Goal: Task Accomplishment & Management: Use online tool/utility

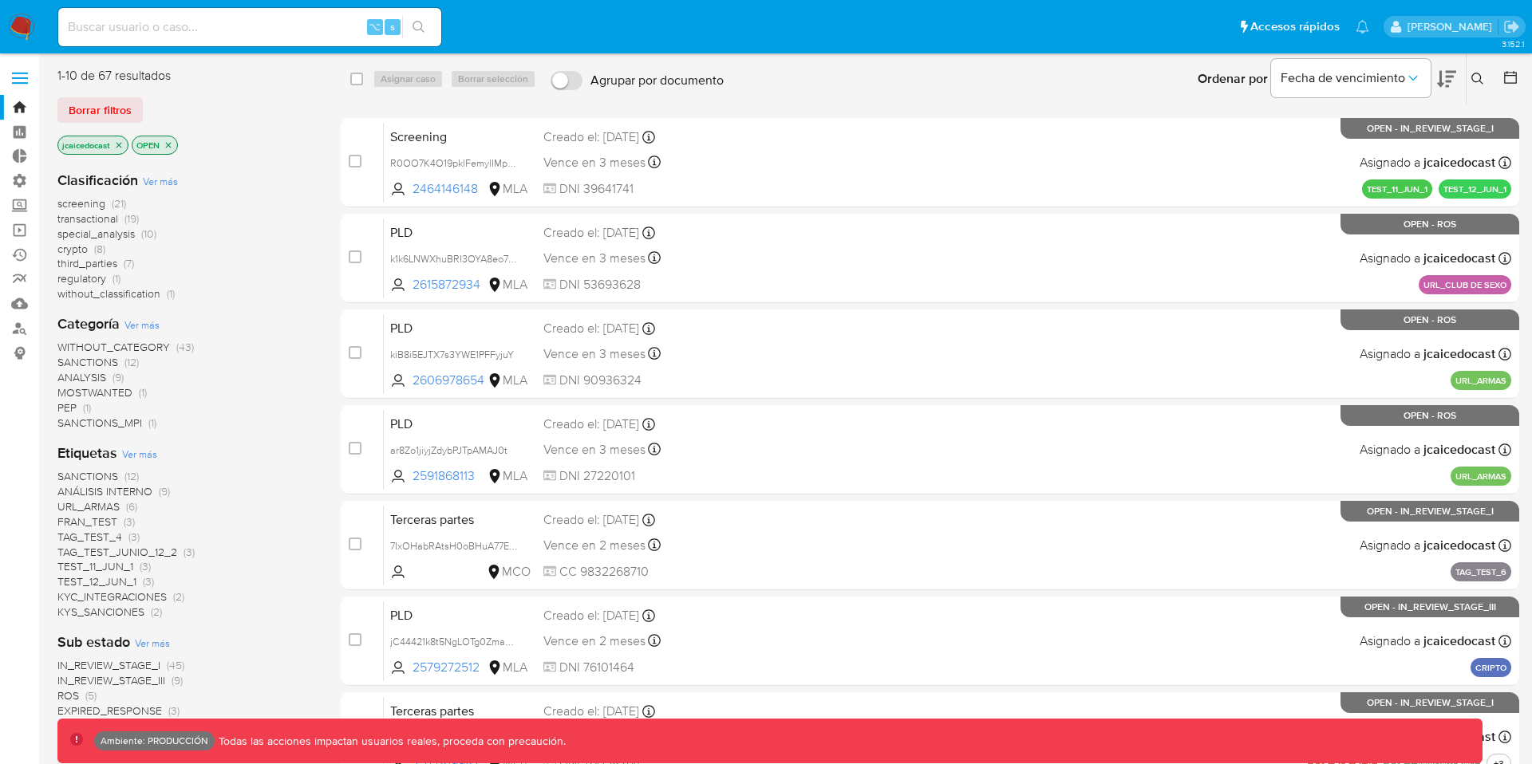
click at [10, 77] on label at bounding box center [20, 78] width 40 height 34
click at [0, 0] on input "checkbox" at bounding box center [0, 0] width 0 height 0
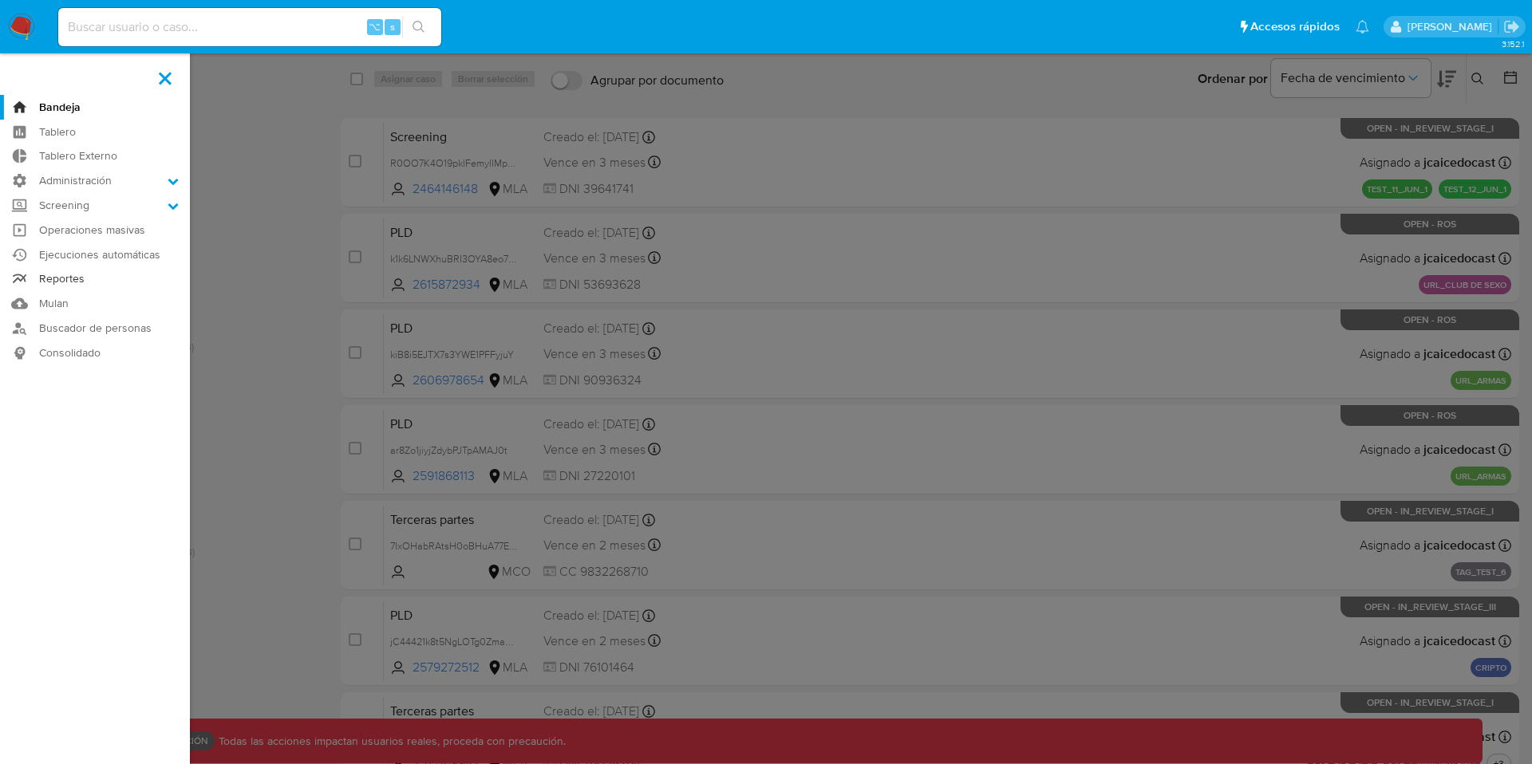
click at [61, 280] on link "Reportes" at bounding box center [95, 279] width 190 height 25
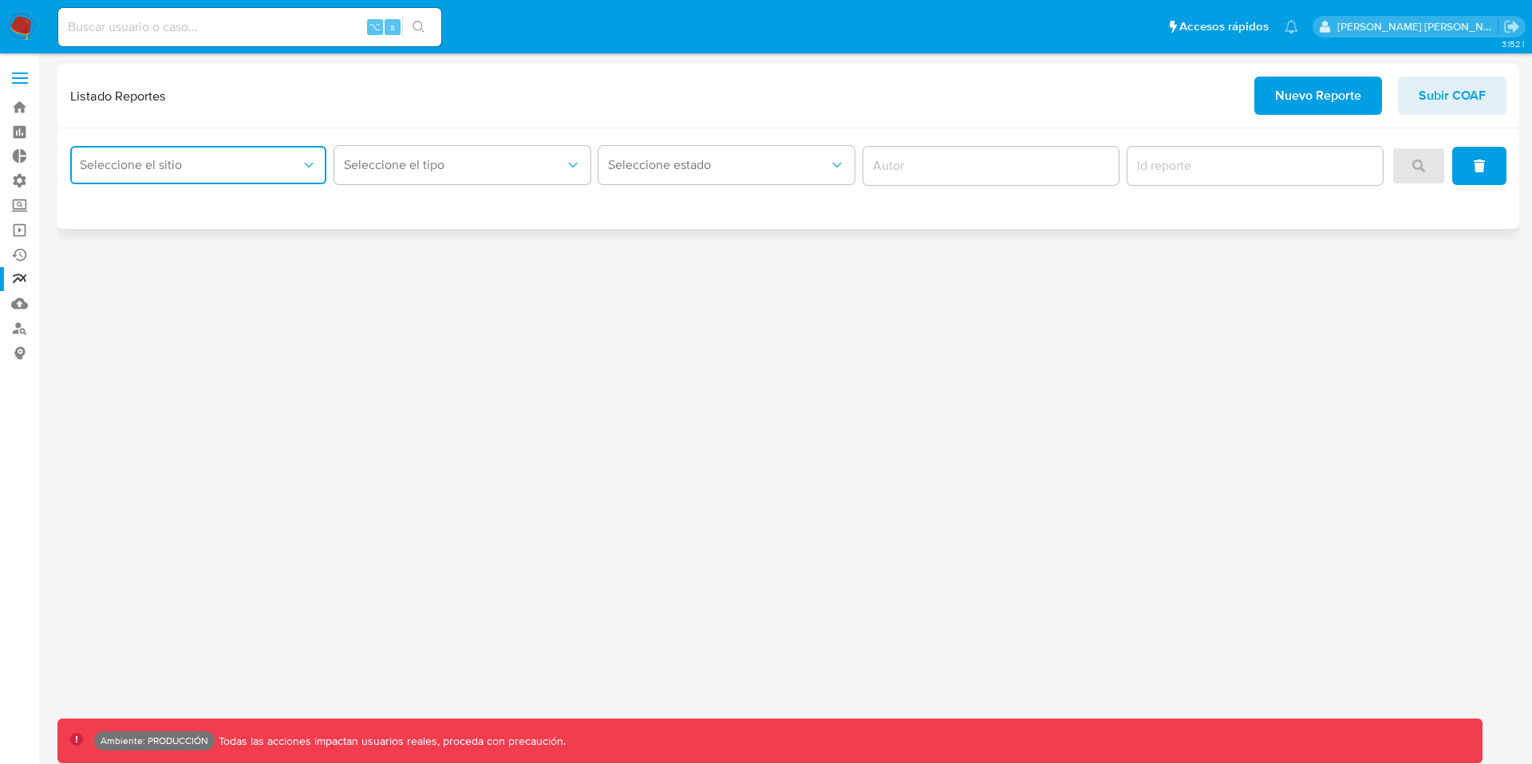
click at [246, 162] on span "Seleccione el sitio" at bounding box center [190, 165] width 221 height 16
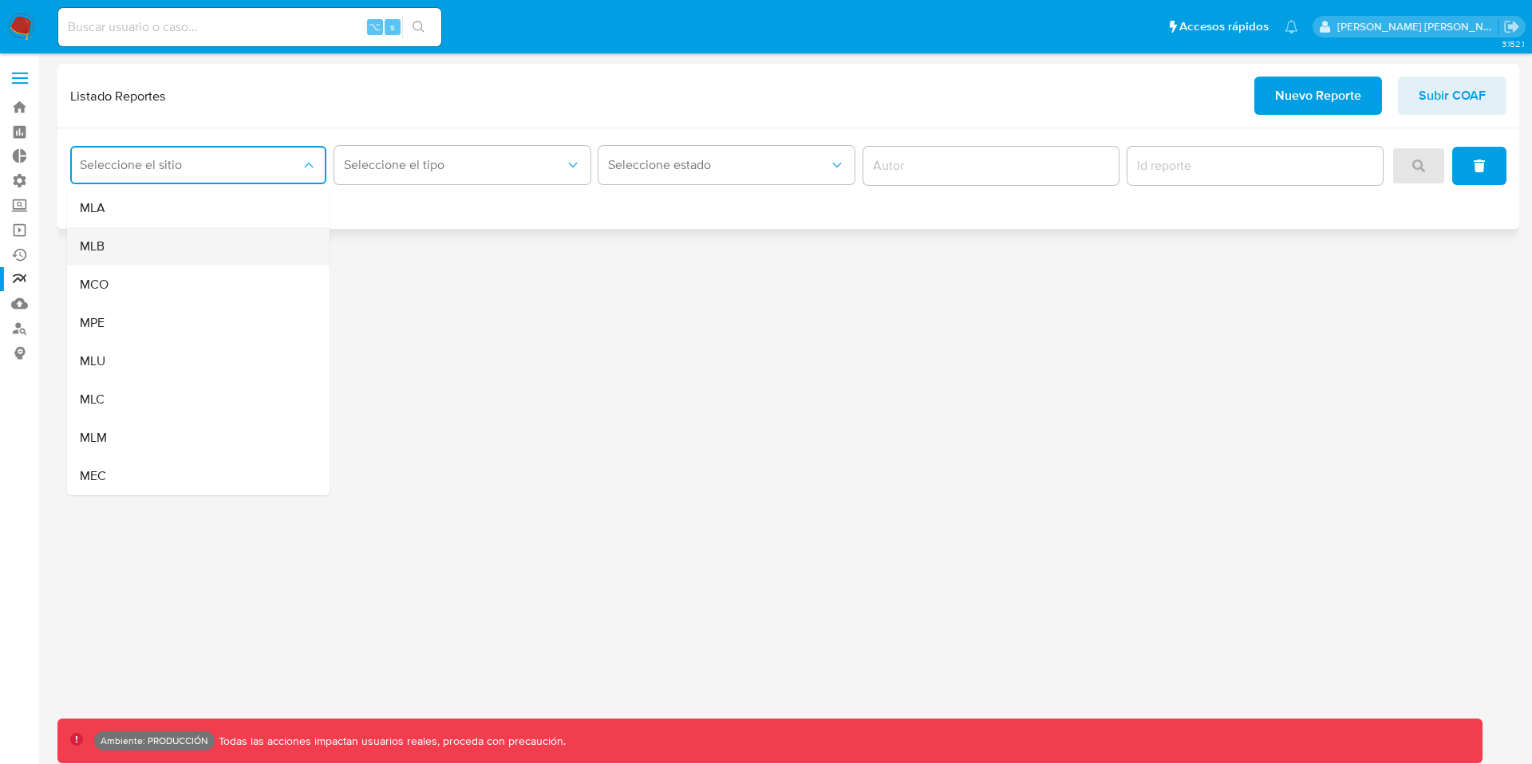
click at [166, 243] on div "MLB" at bounding box center [193, 246] width 227 height 38
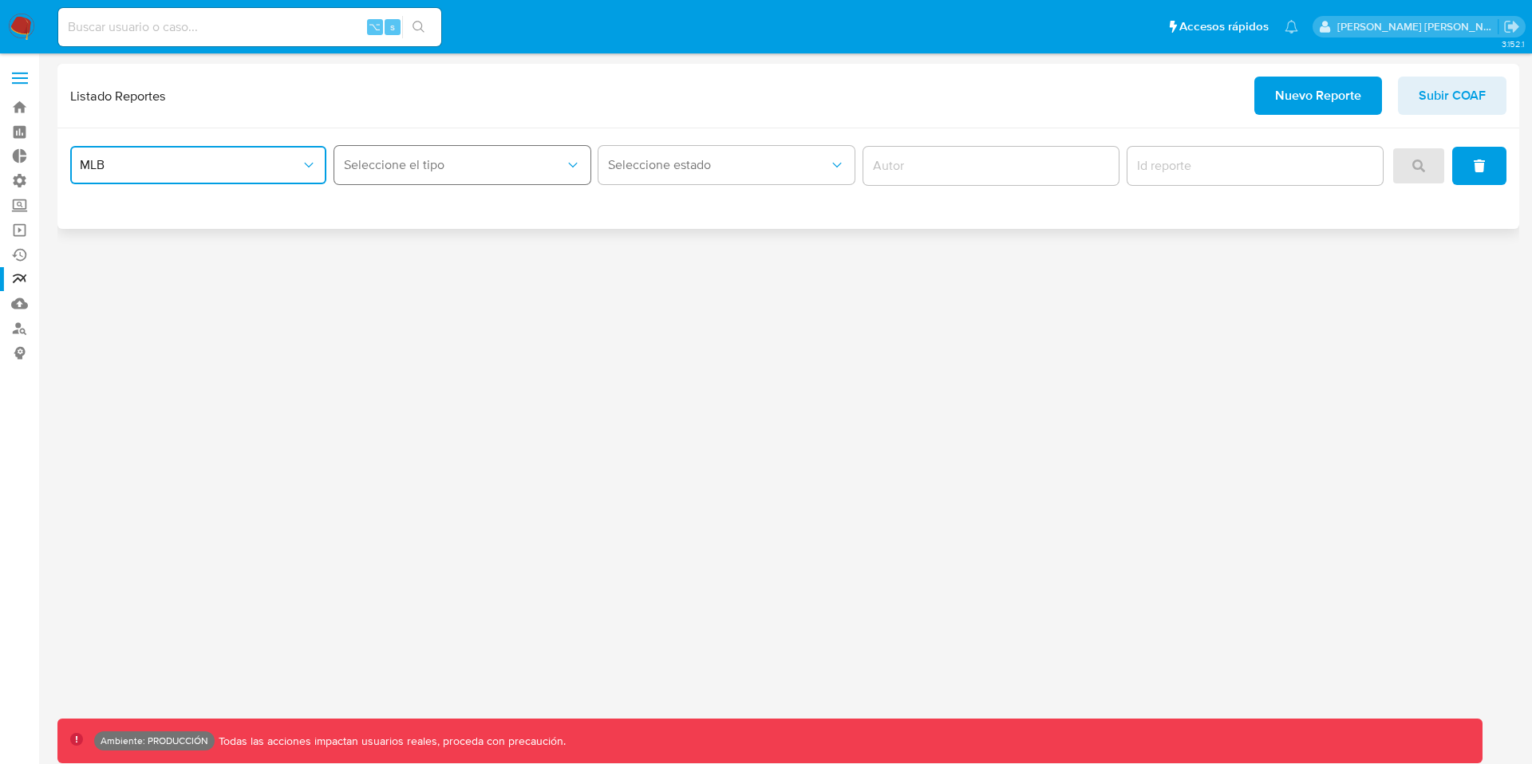
click at [480, 174] on button "Seleccione el tipo" at bounding box center [462, 165] width 256 height 38
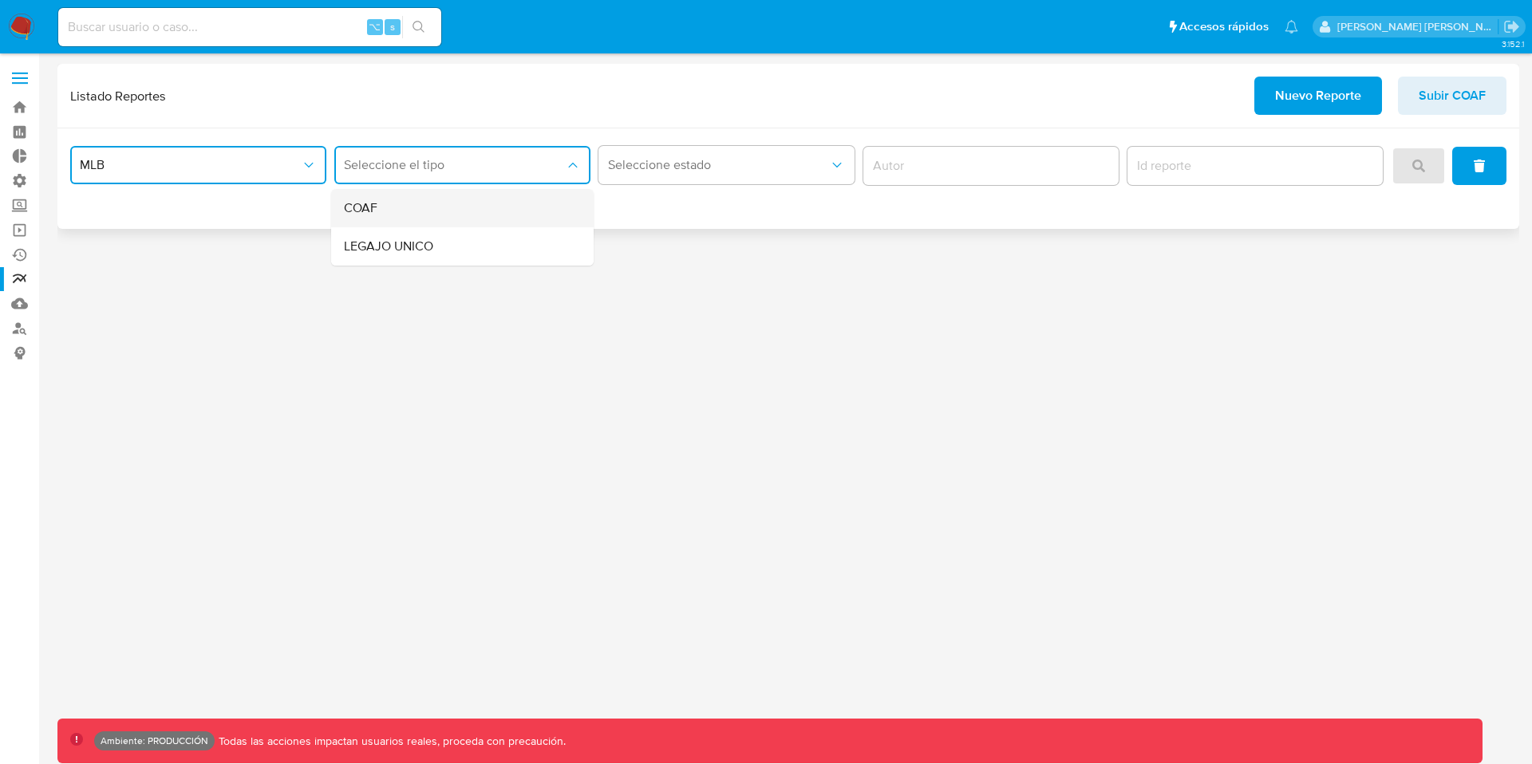
click at [407, 207] on div "COAF" at bounding box center [457, 208] width 227 height 38
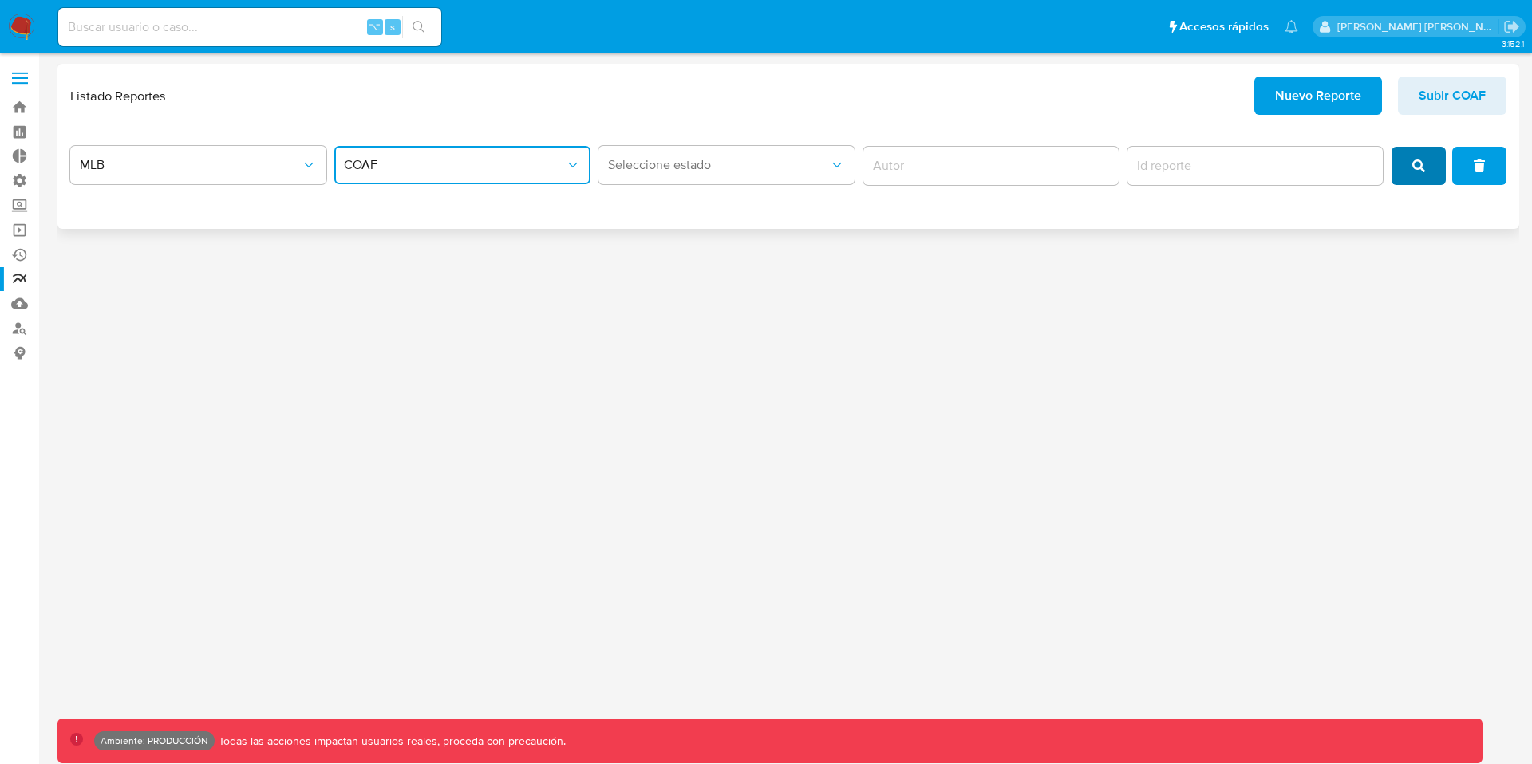
click at [1407, 166] on button "search" at bounding box center [1418, 166] width 54 height 38
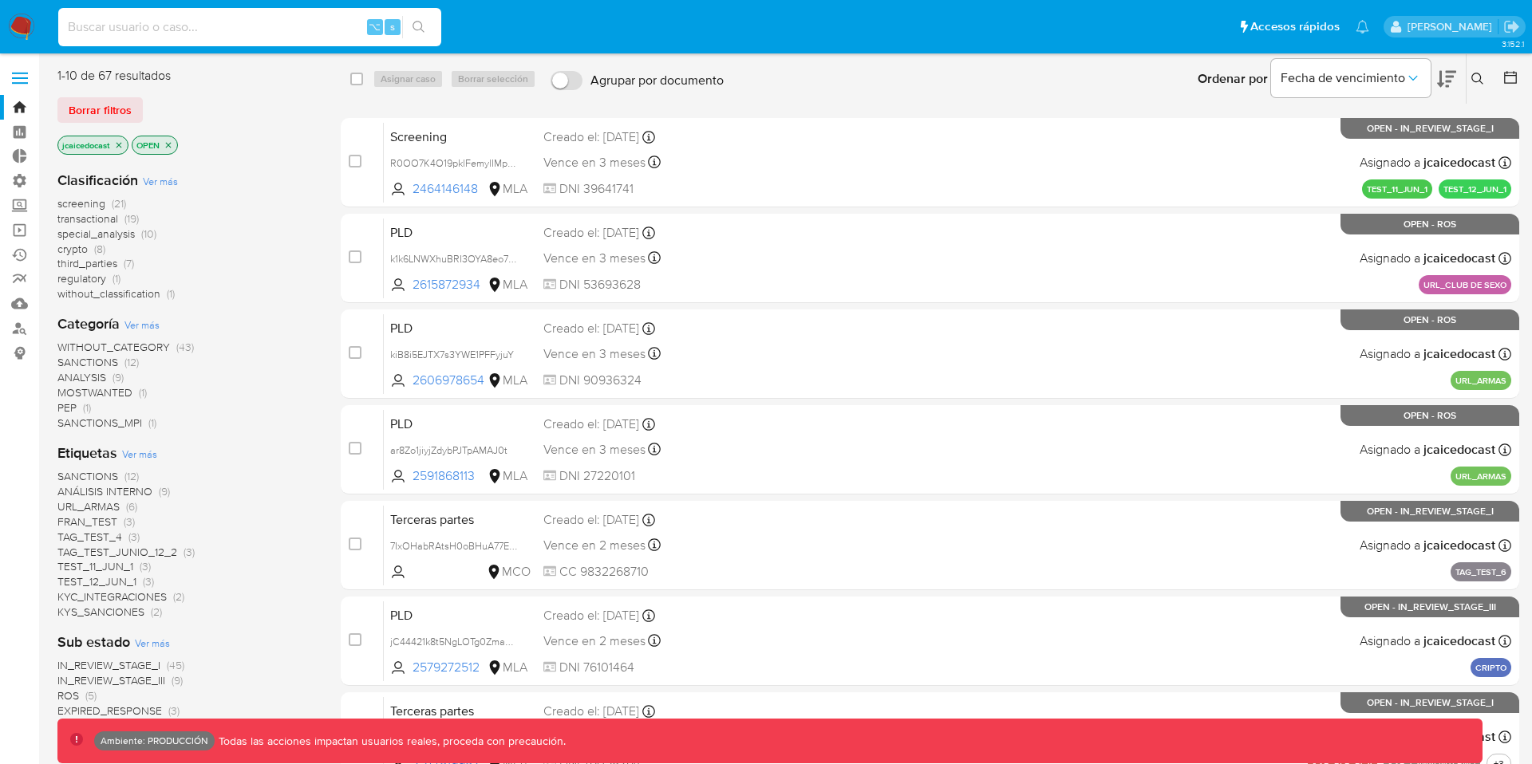
click at [230, 30] on input at bounding box center [249, 27] width 383 height 21
paste input "Lr0h3TKlHNJZ2FwHH5YOd2sp"
type input "Lr0h3TKlHNJZ2FwHH5YOd2sp"
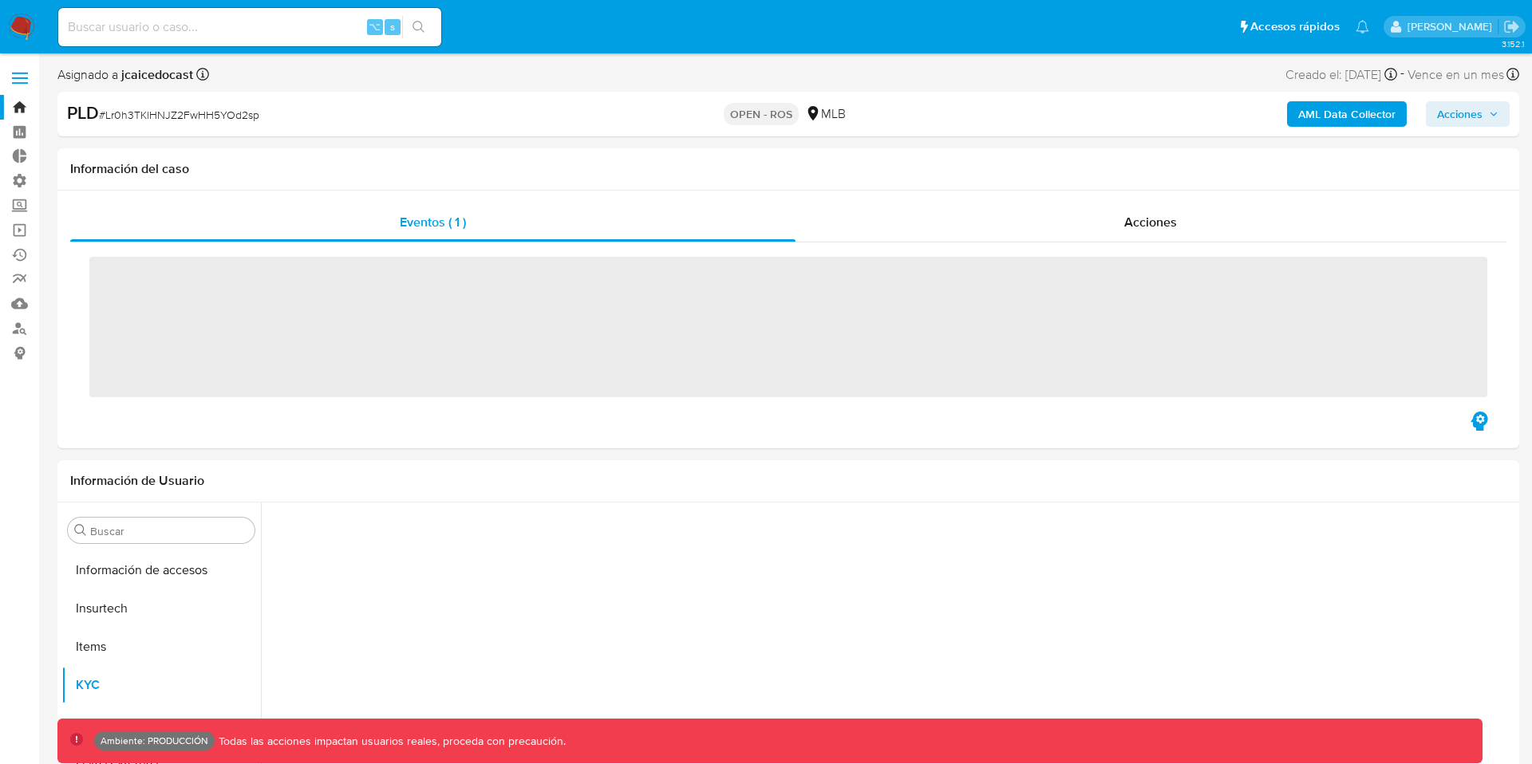
scroll to position [674, 0]
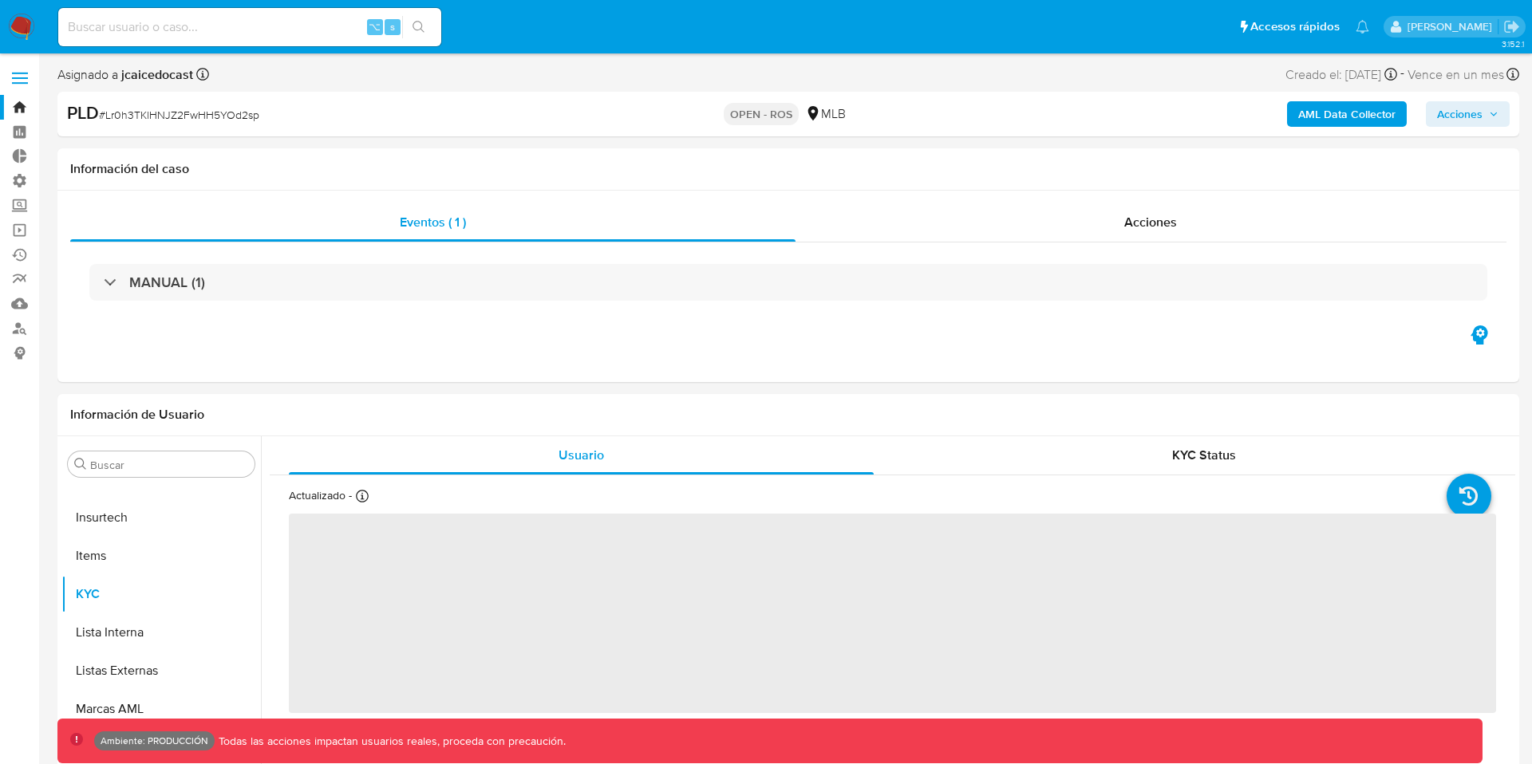
click at [1460, 108] on span "Acciones" at bounding box center [1459, 114] width 45 height 26
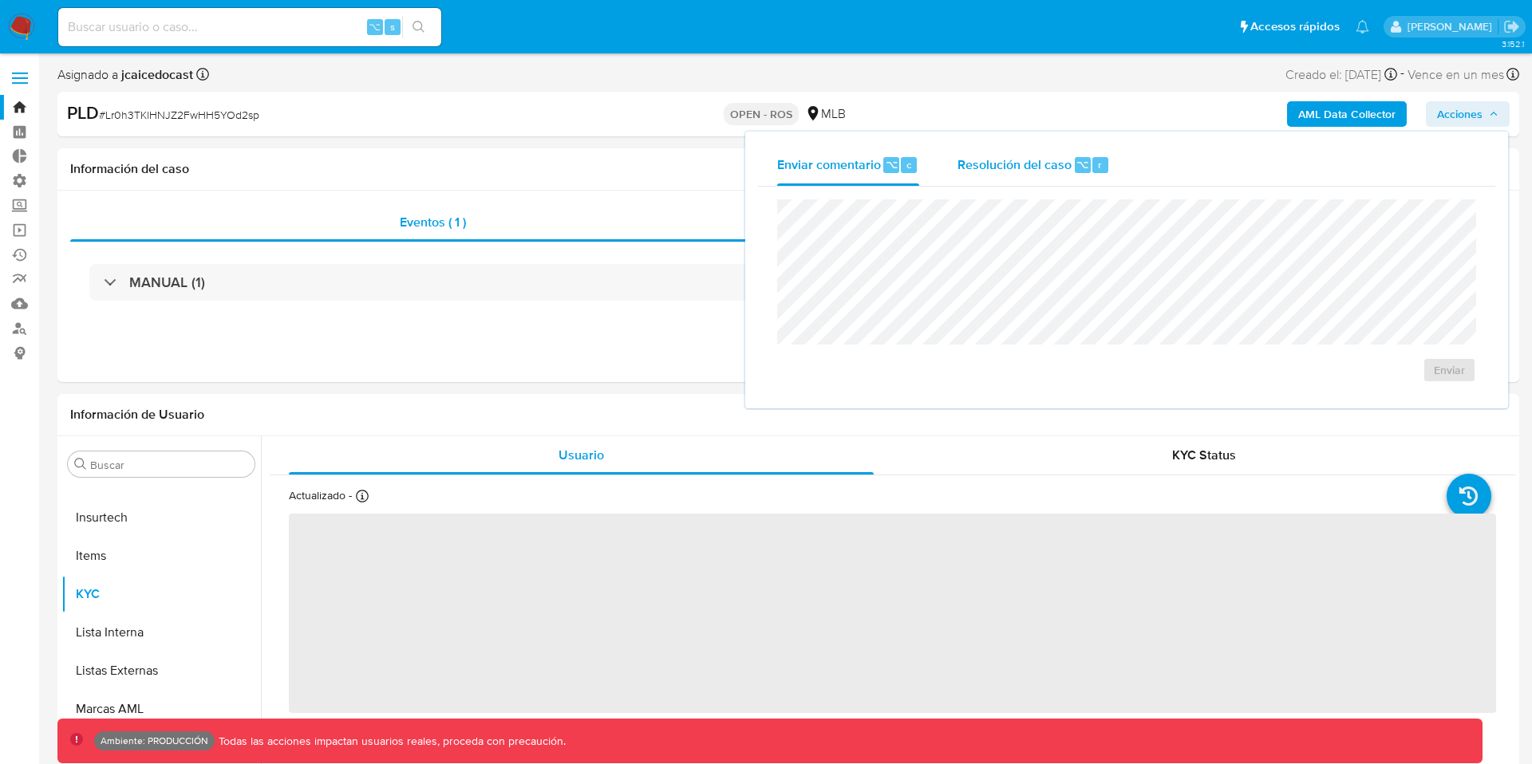
click at [984, 171] on span "Resolución del caso" at bounding box center [1014, 164] width 114 height 18
select select "10"
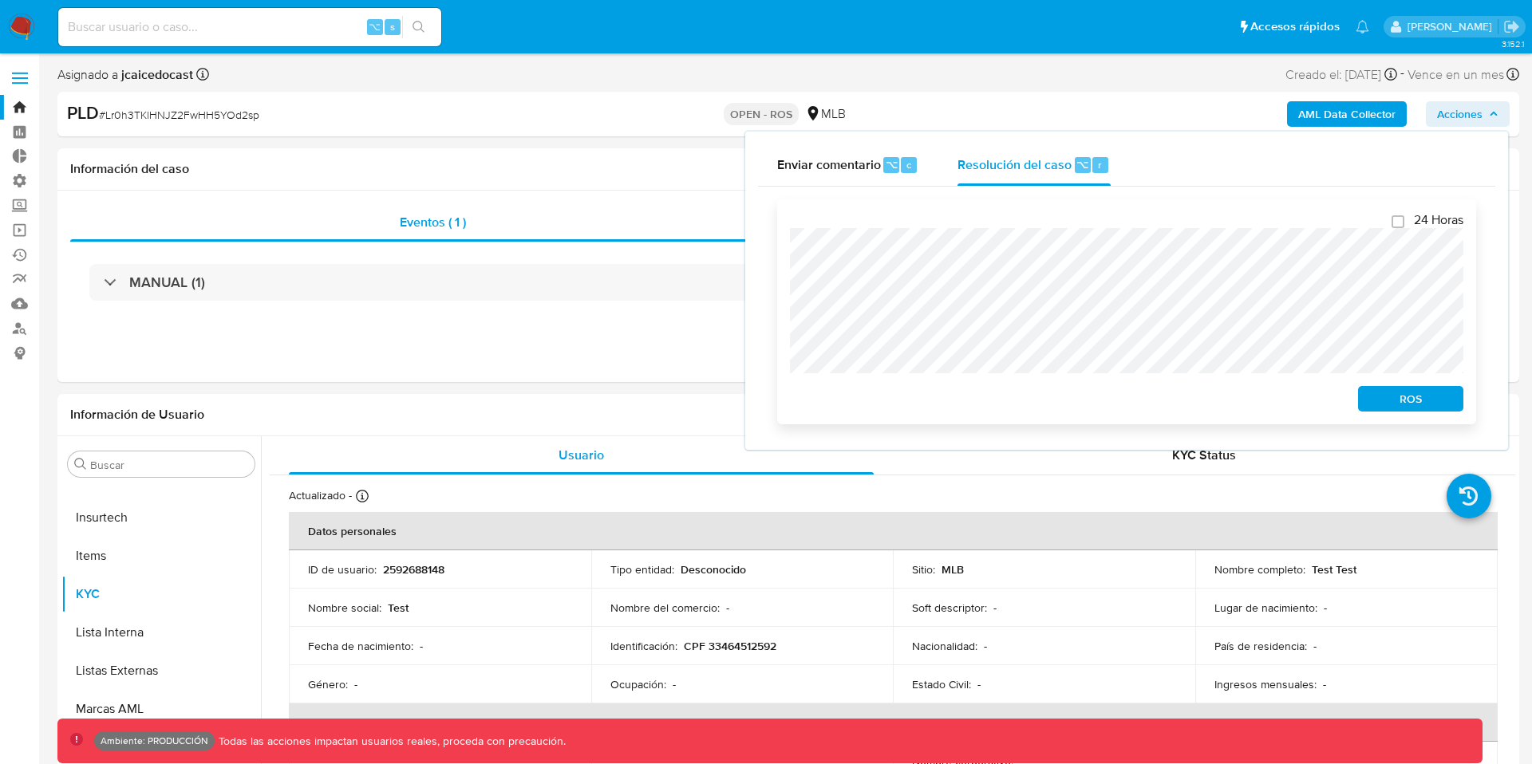
click at [1390, 401] on span "ROS" at bounding box center [1410, 399] width 83 height 22
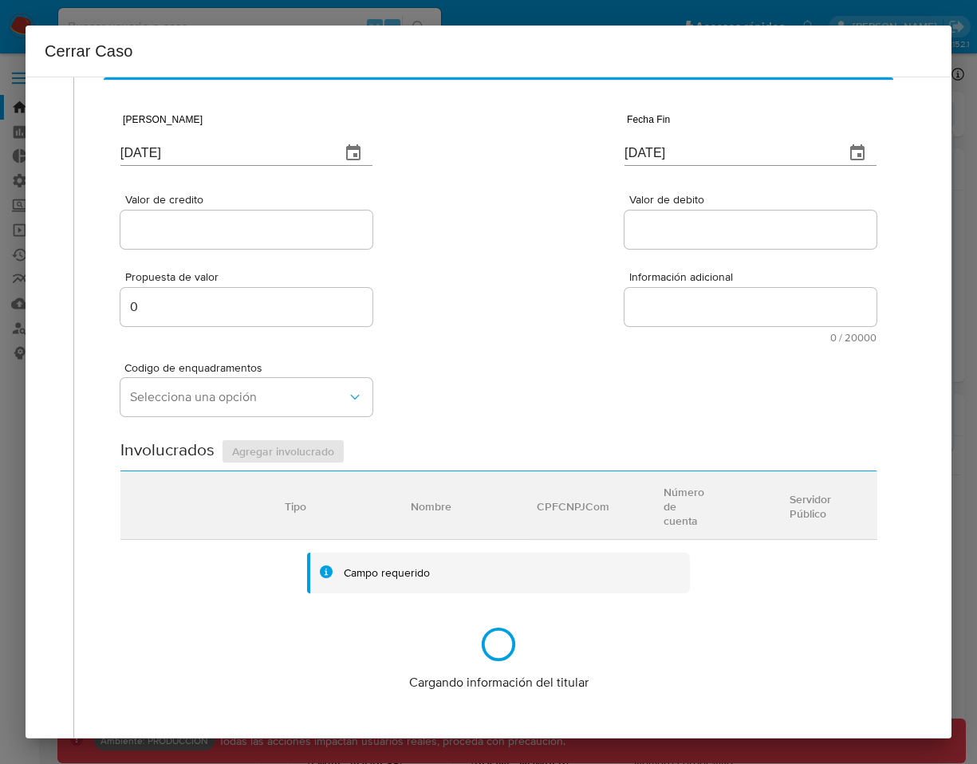
scroll to position [0, 0]
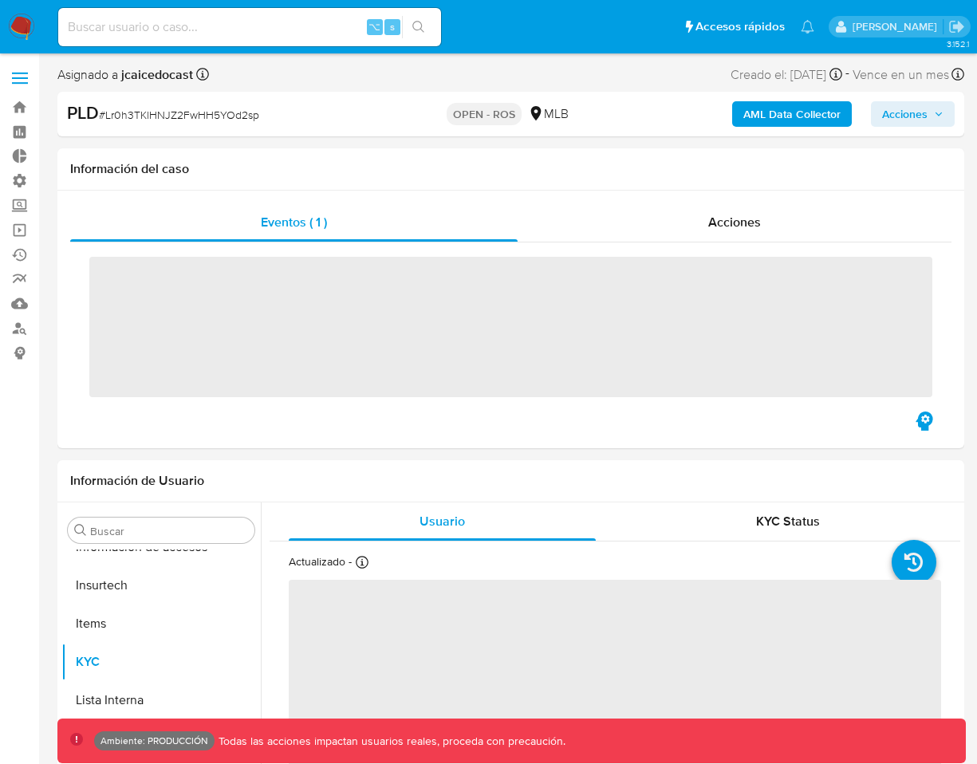
scroll to position [674, 0]
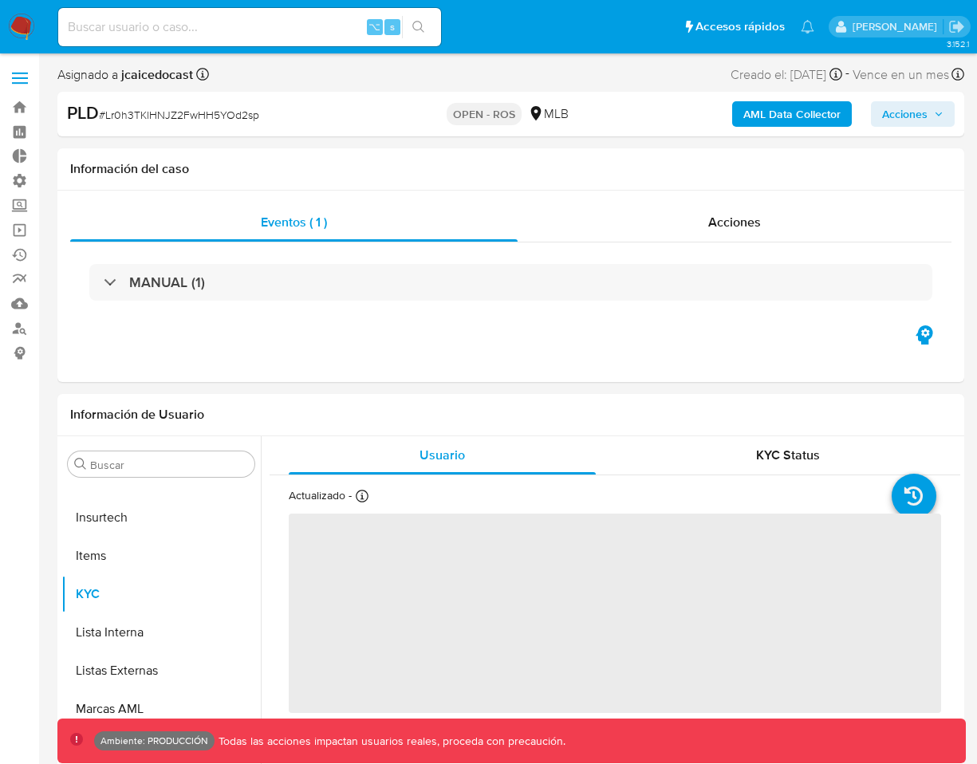
click at [890, 114] on span "Acciones" at bounding box center [904, 114] width 45 height 26
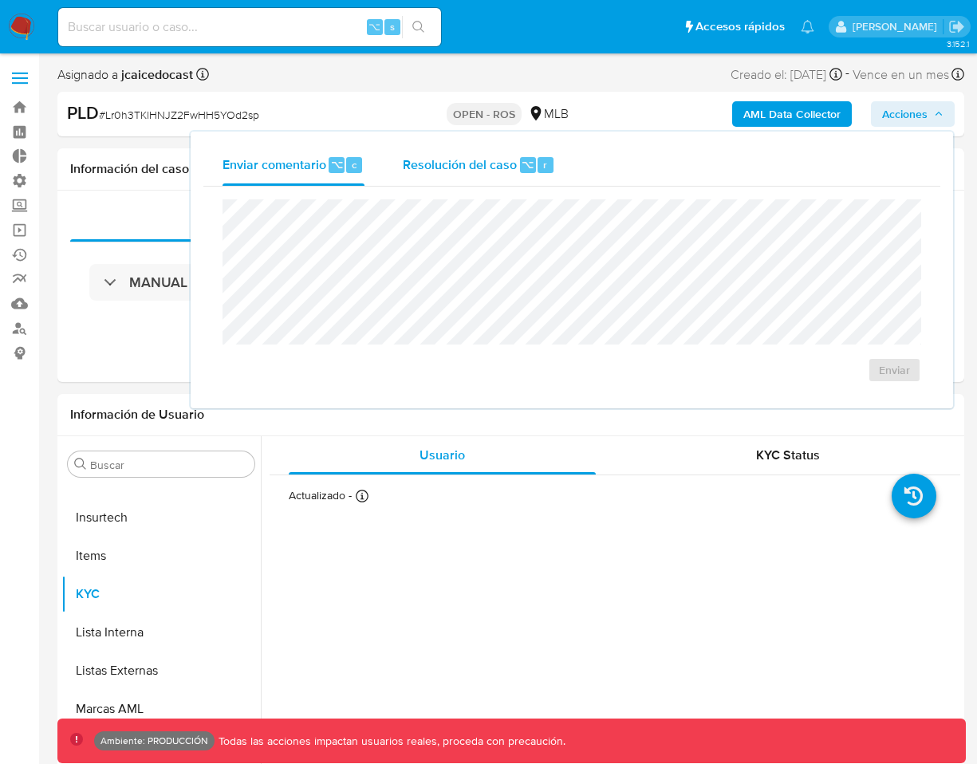
click at [487, 175] on div "Resolución del caso ⌥ r" at bounding box center [479, 164] width 152 height 41
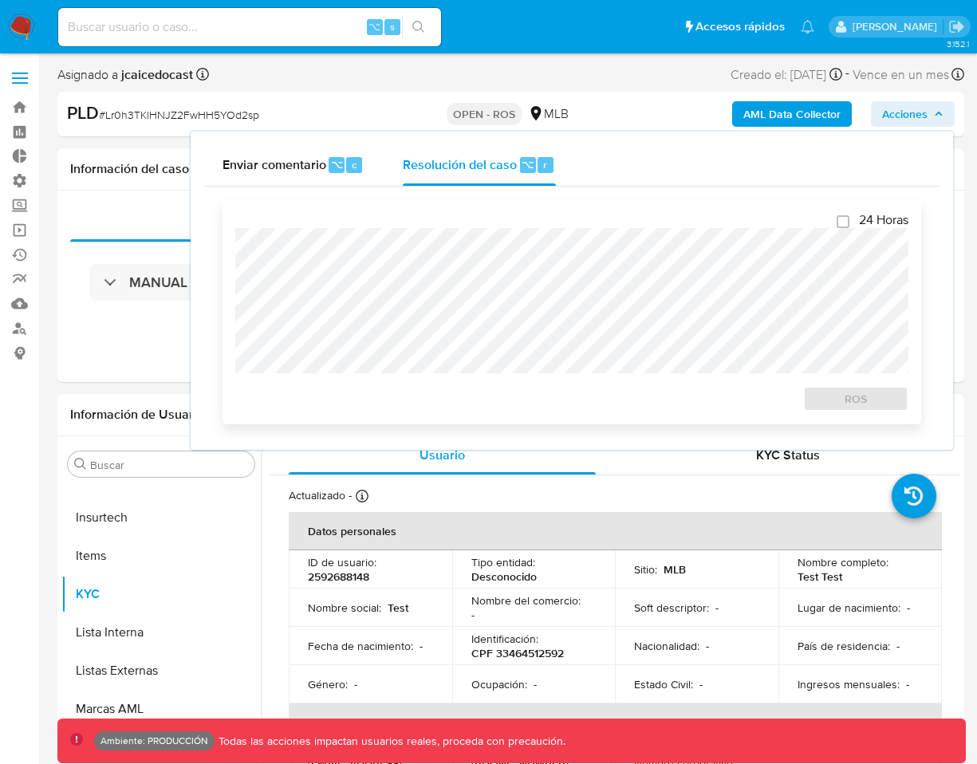
select select "10"
click at [842, 408] on span "ROS" at bounding box center [856, 399] width 83 height 22
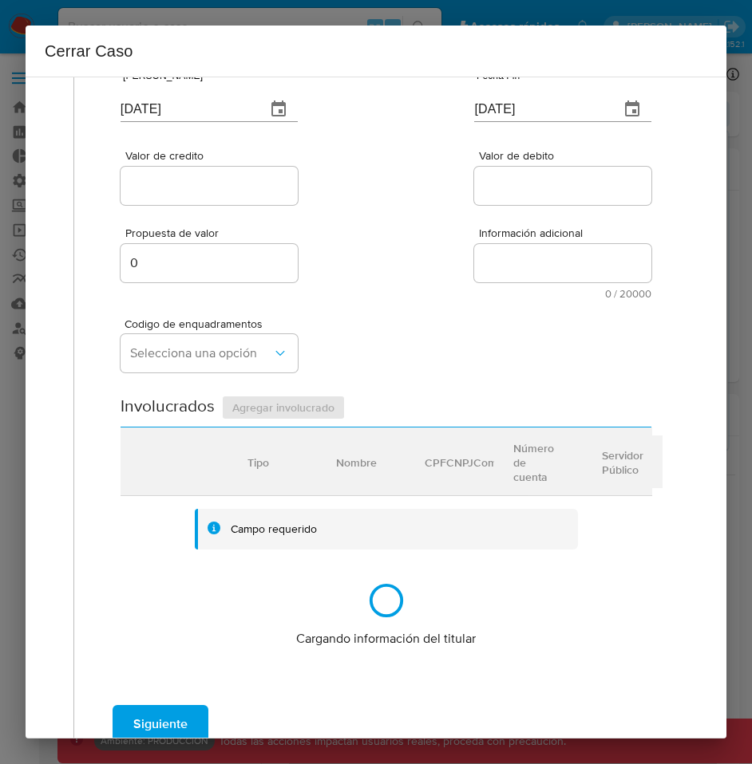
scroll to position [215, 0]
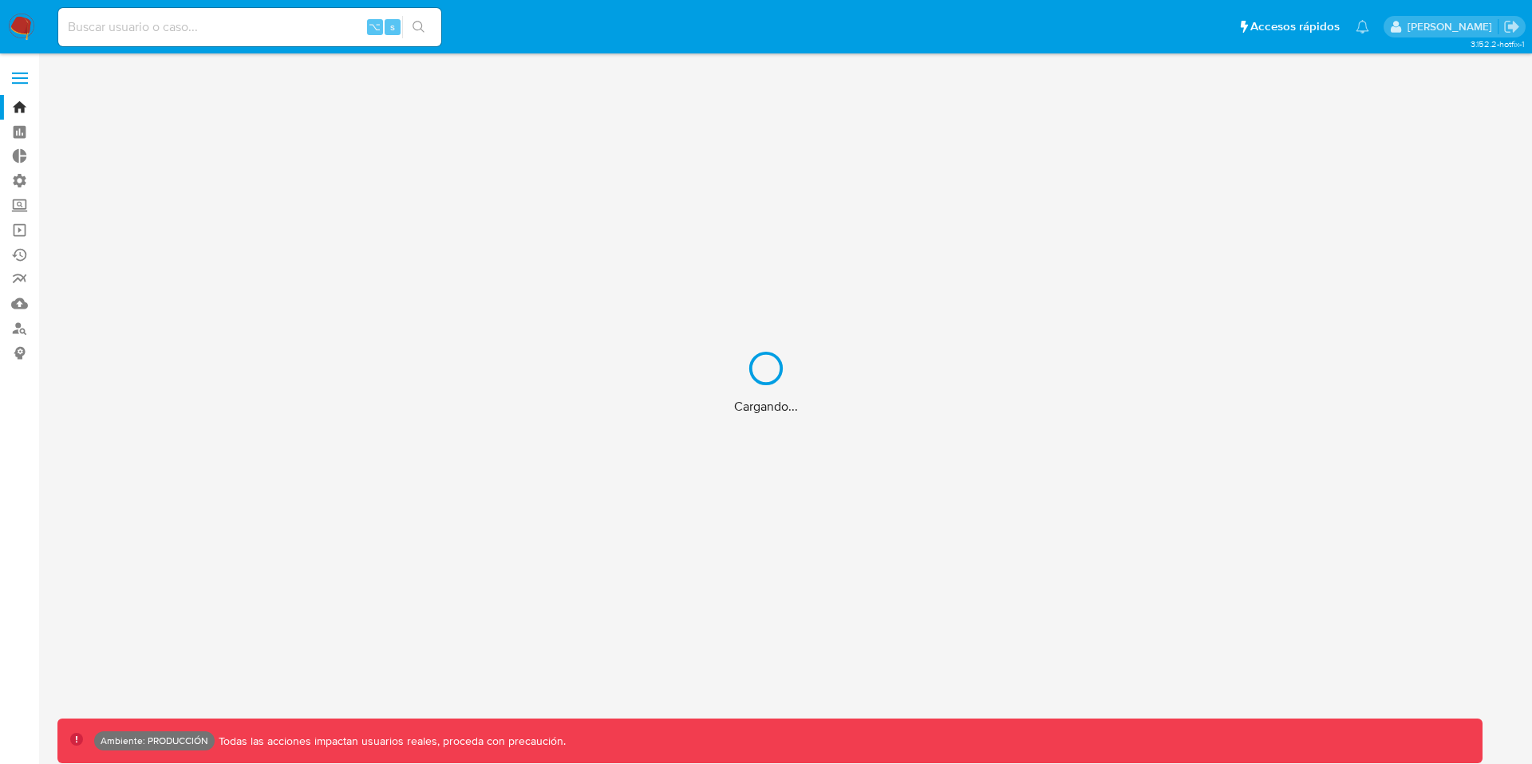
click at [157, 24] on div "Cargando..." at bounding box center [766, 382] width 1532 height 764
click at [134, 36] on div "Cargando..." at bounding box center [766, 382] width 1532 height 764
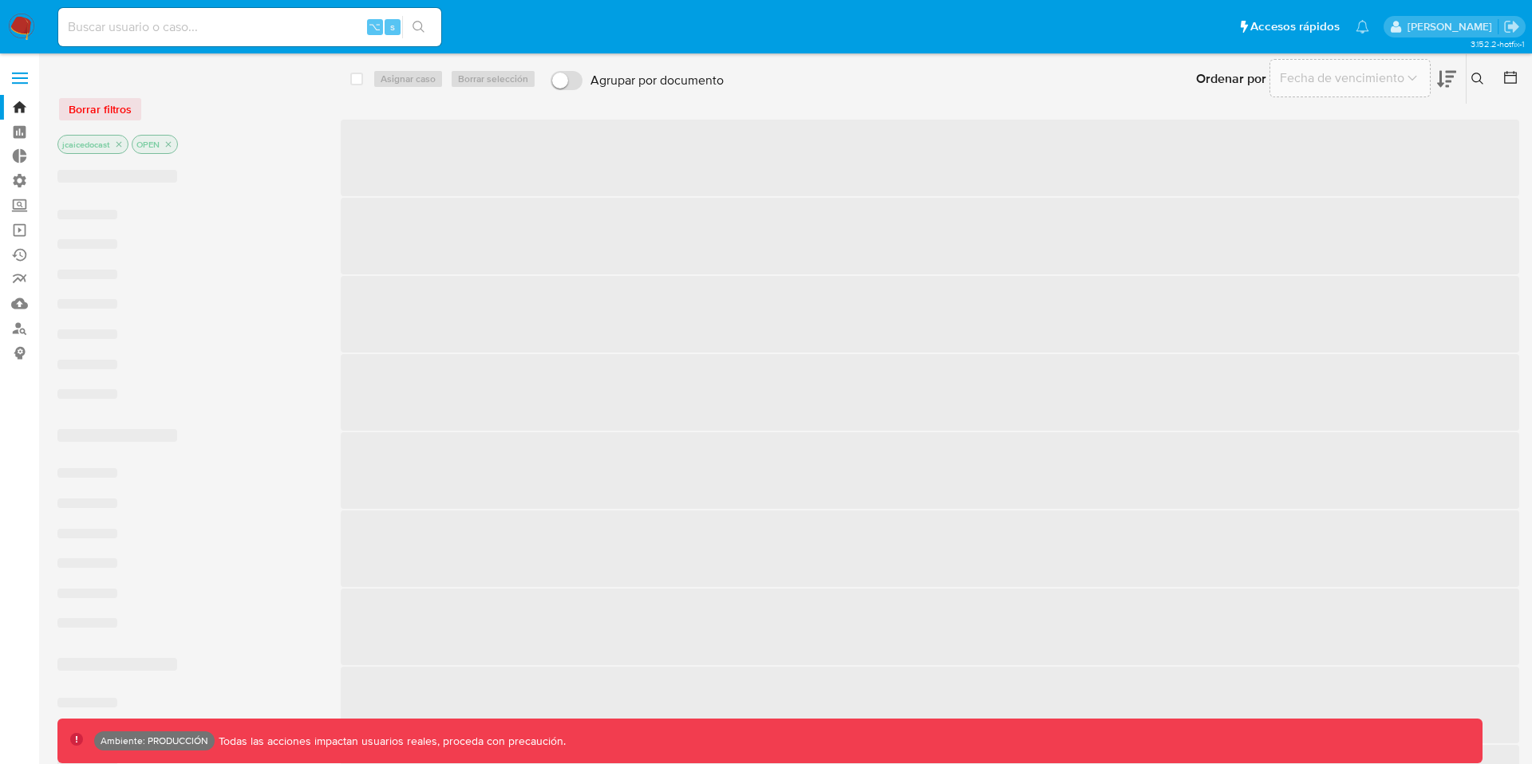
click at [132, 34] on input at bounding box center [249, 27] width 383 height 21
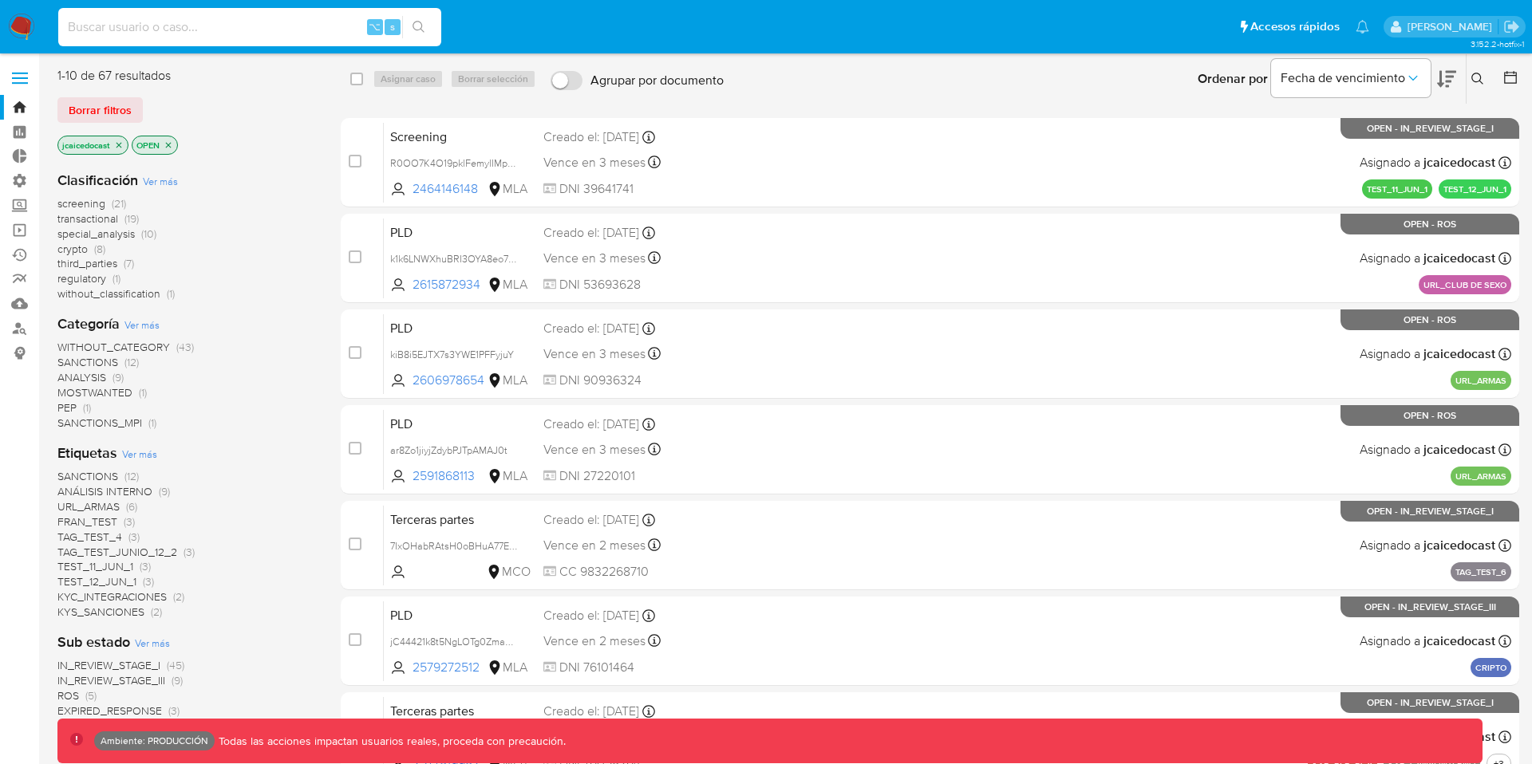
paste input "Lr0h3TKlHNJZ2FwHH5YOd2sp"
type input "Lr0h3TKlHNJZ2FwHH5YOd2sp"
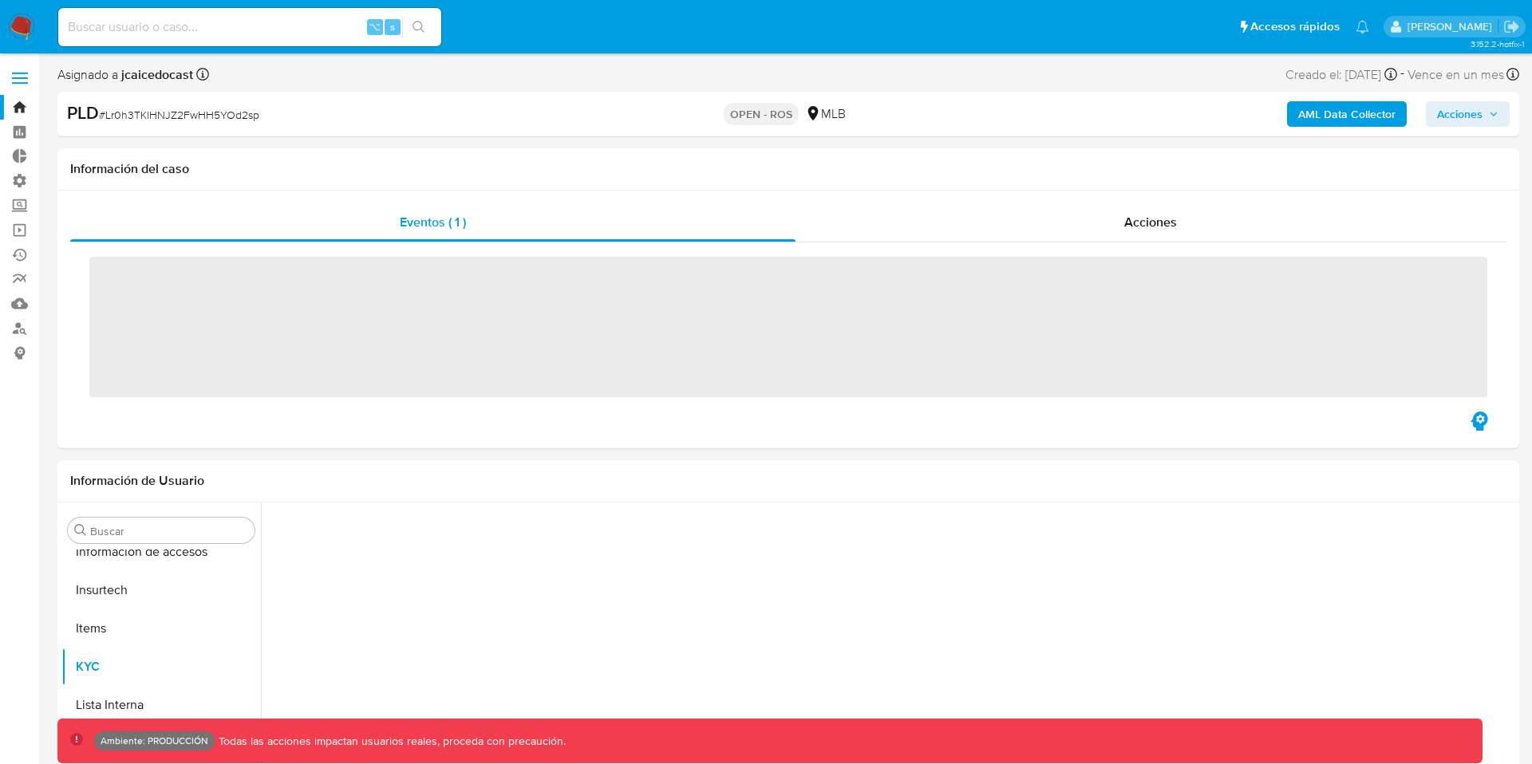
scroll to position [674, 0]
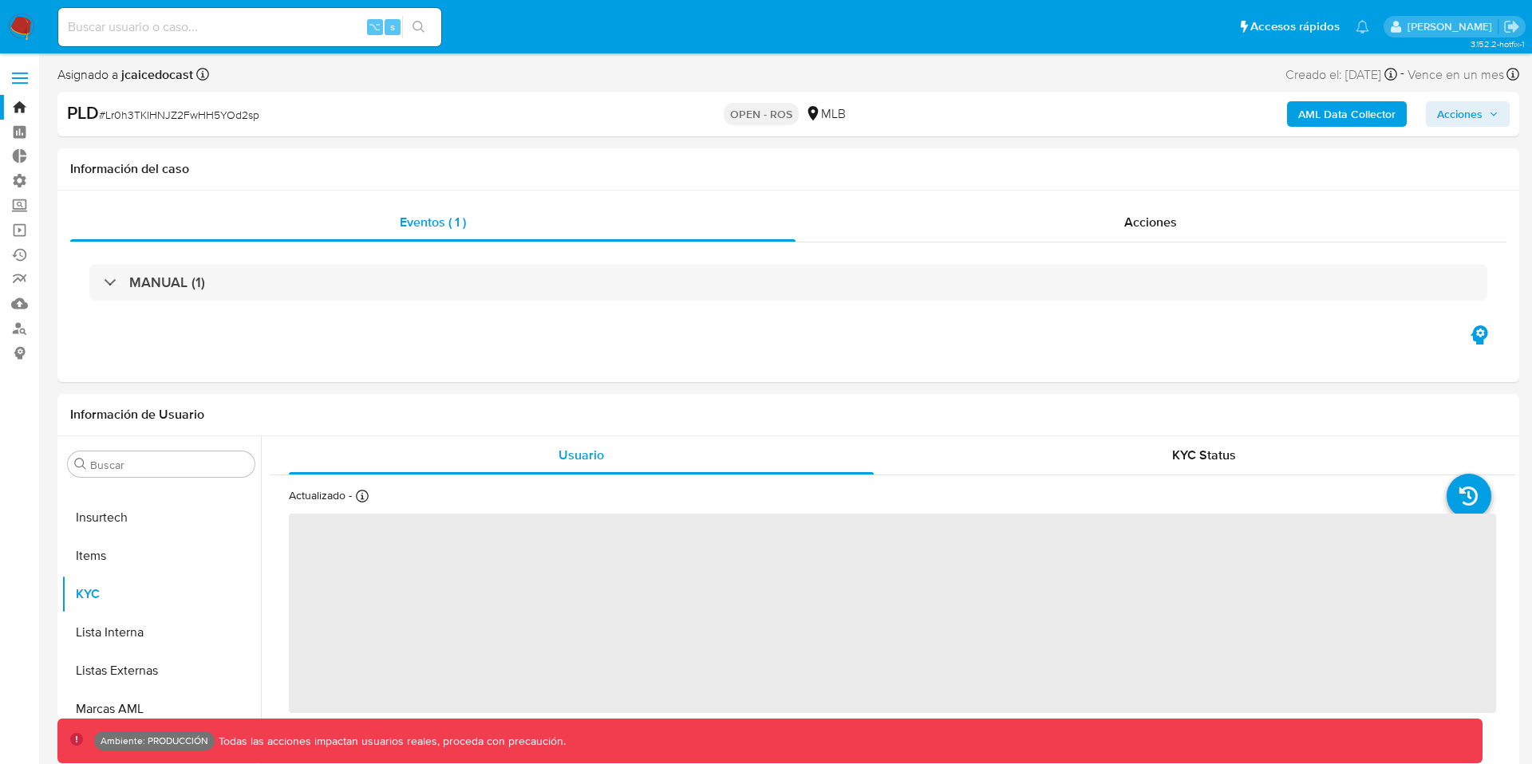
click at [1459, 112] on span "Acciones" at bounding box center [1459, 114] width 45 height 26
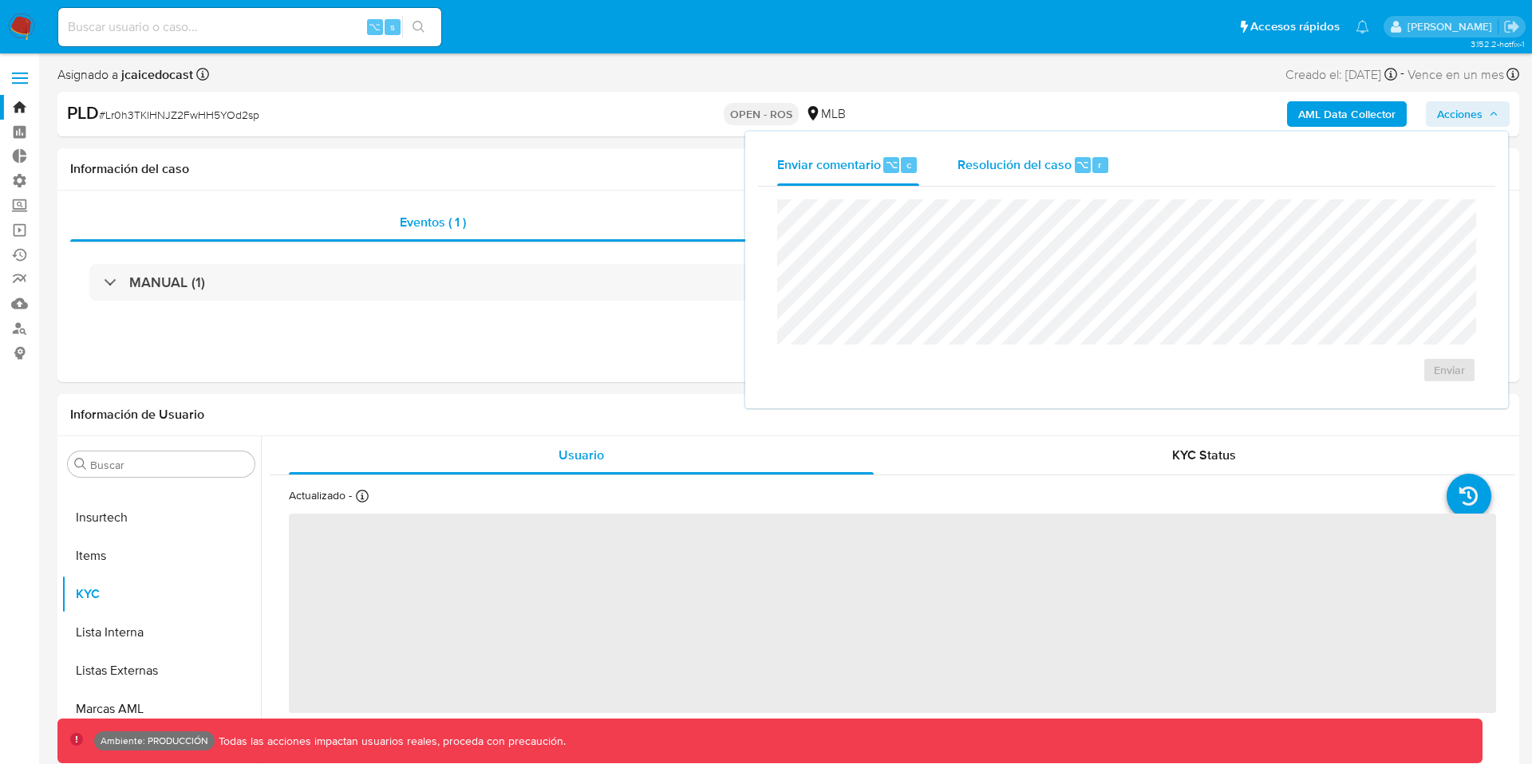
click at [1011, 172] on span "Resolución del caso" at bounding box center [1014, 164] width 114 height 18
select select "10"
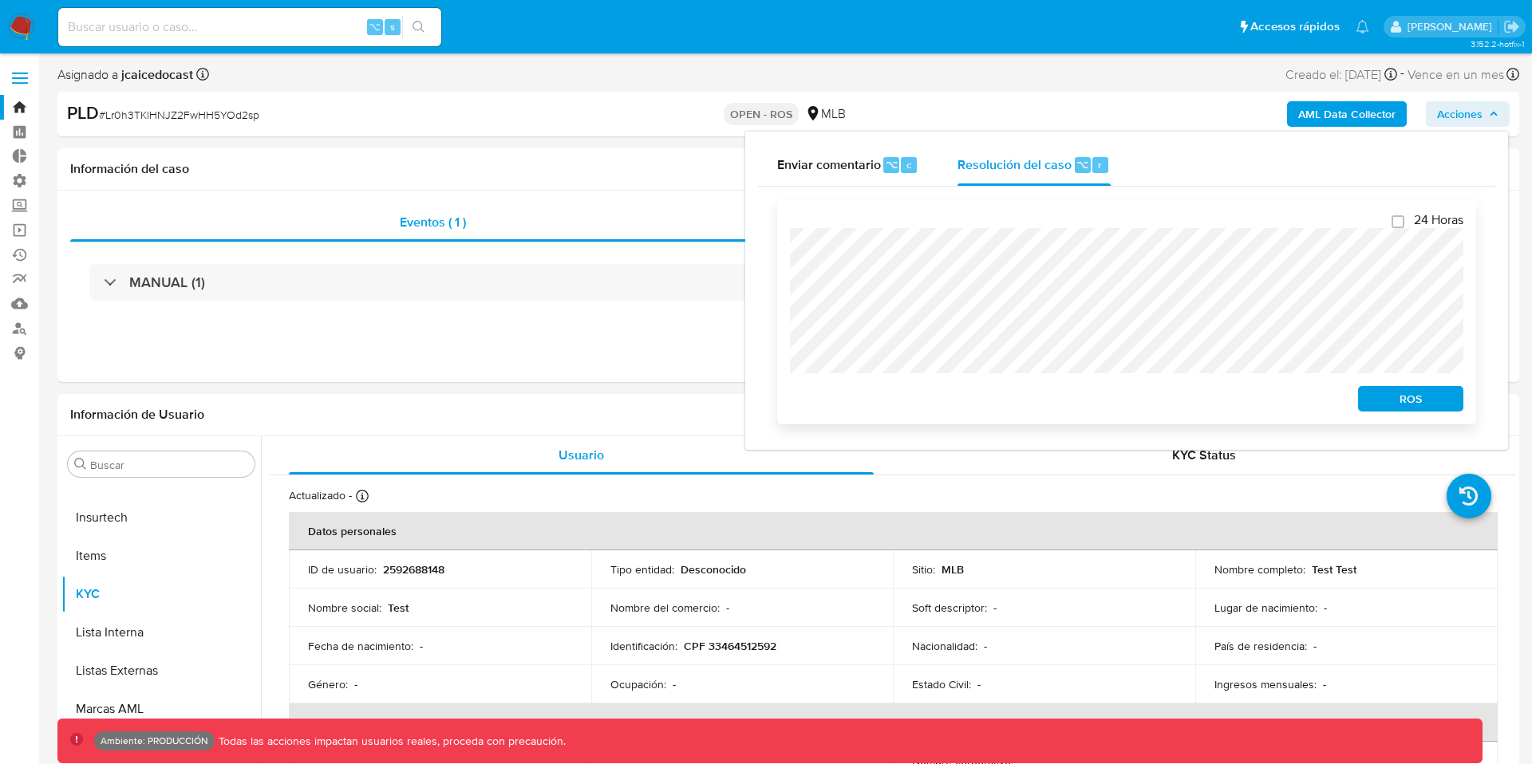
click at [1403, 399] on span "ROS" at bounding box center [1410, 399] width 83 height 22
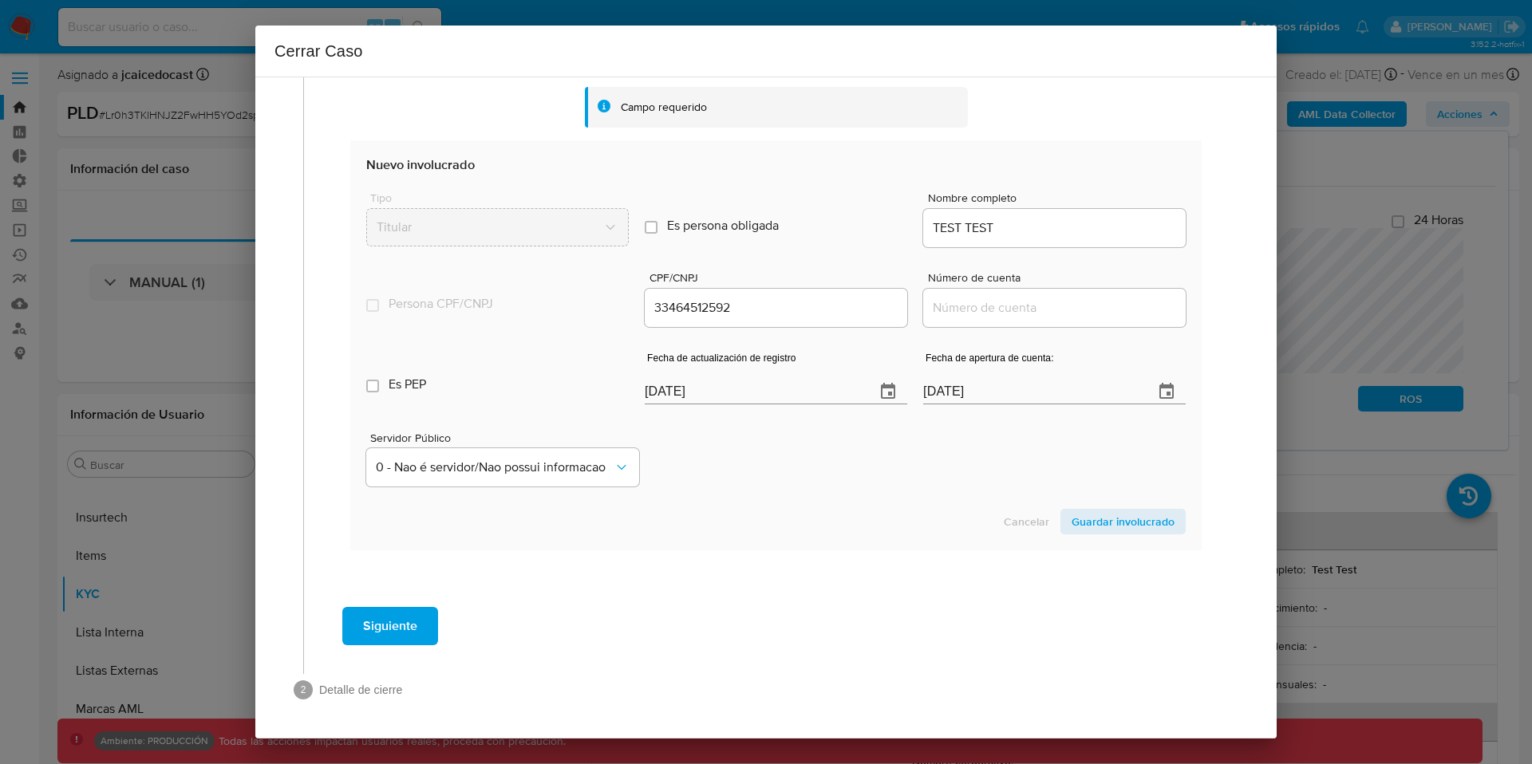
scroll to position [0, 0]
